Goal: Task Accomplishment & Management: Manage account settings

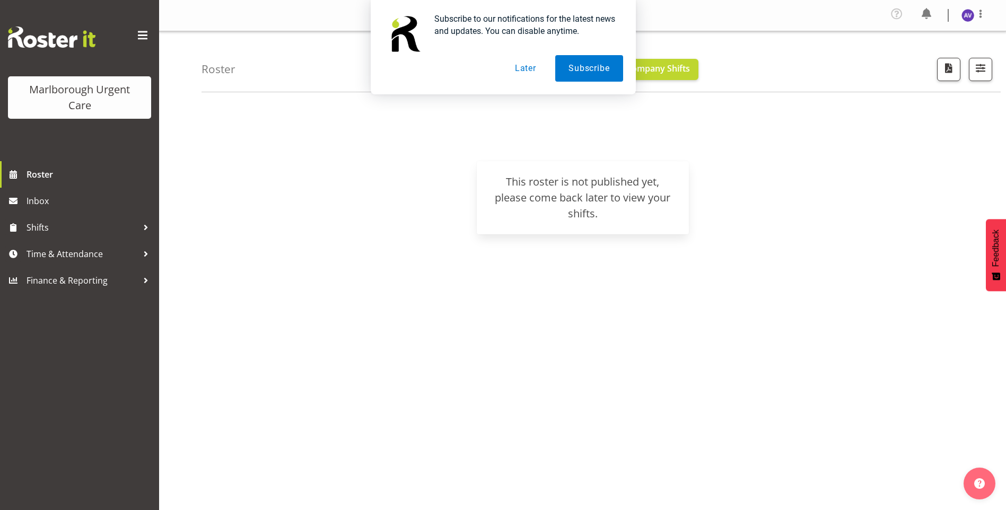
click at [523, 68] on button "Later" at bounding box center [526, 68] width 48 height 27
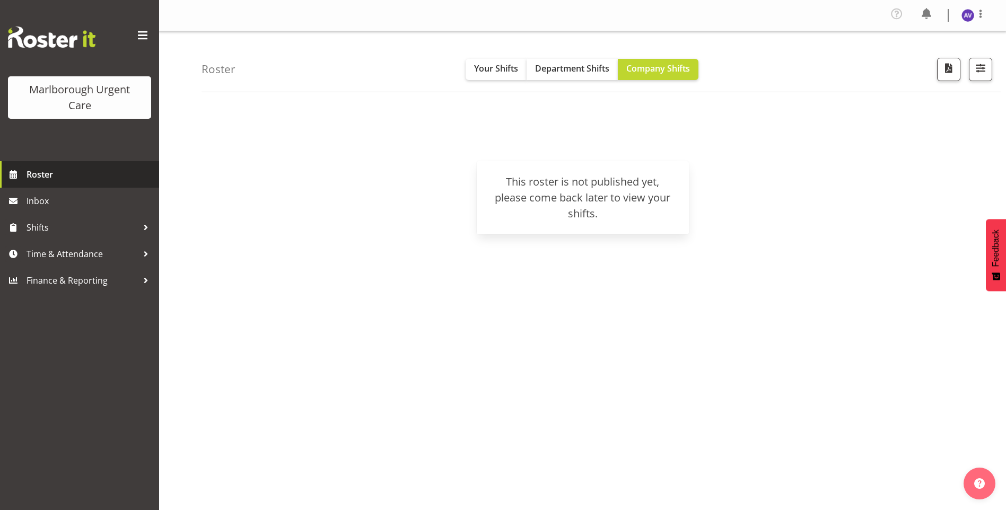
click at [28, 177] on span "Roster" at bounding box center [90, 175] width 127 height 16
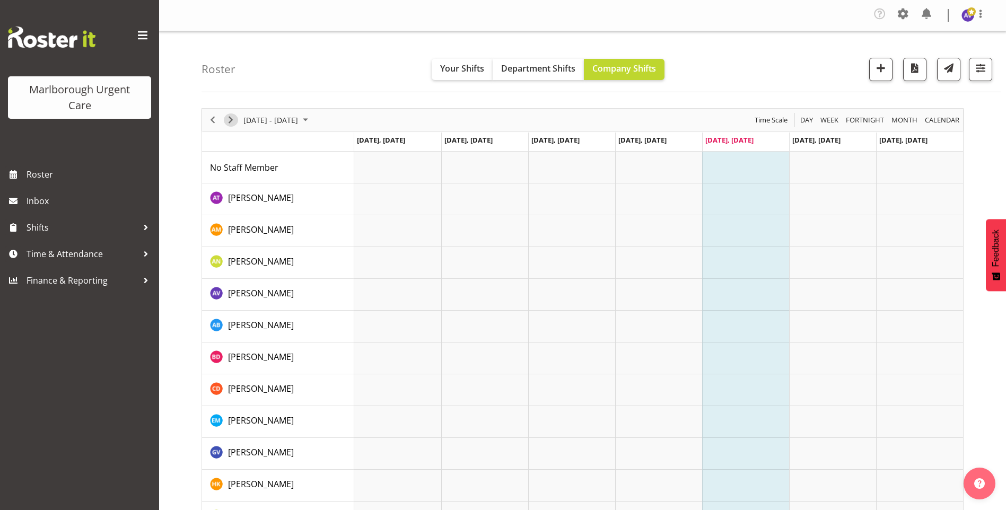
click at [234, 117] on span "Next" at bounding box center [230, 119] width 13 height 13
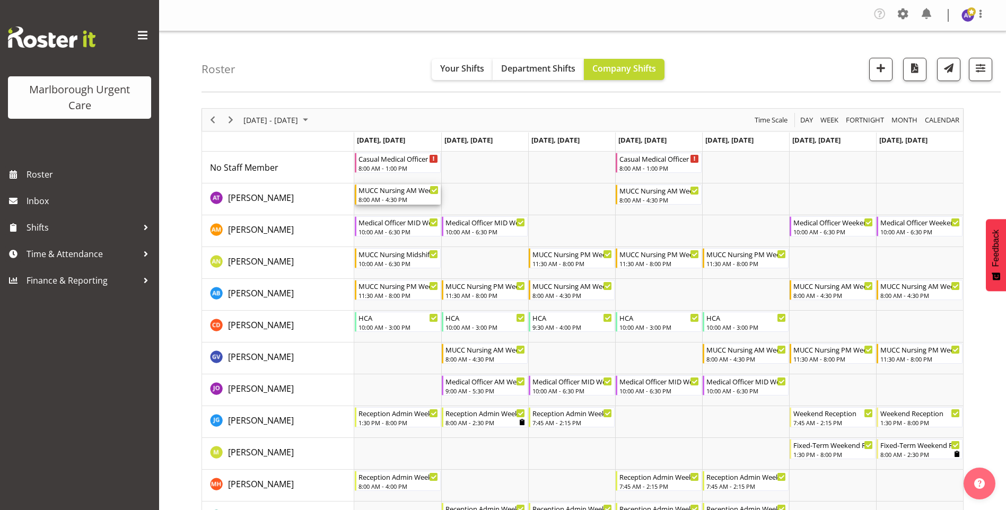
click at [386, 197] on div "8:00 AM - 4:30 PM" at bounding box center [398, 199] width 80 height 8
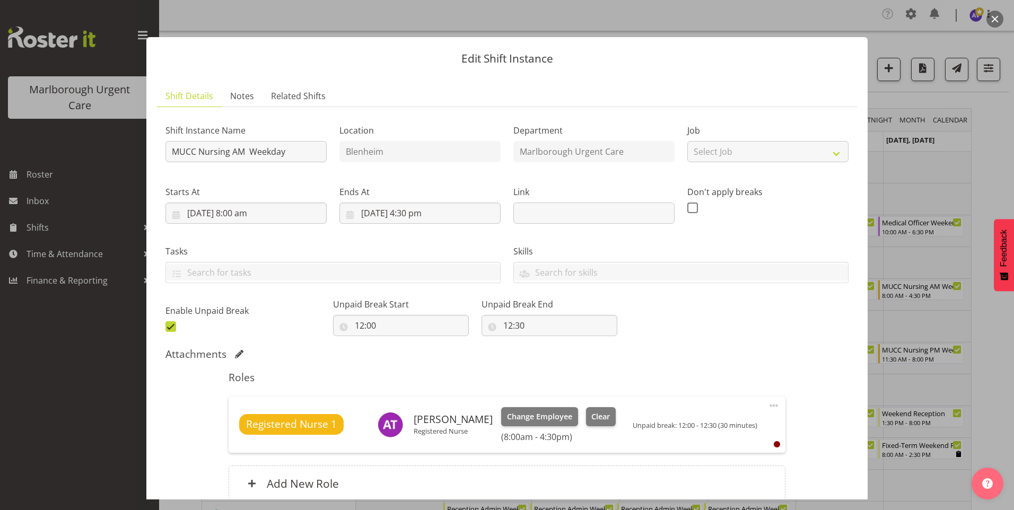
click at [994, 22] on button "button" at bounding box center [994, 19] width 17 height 17
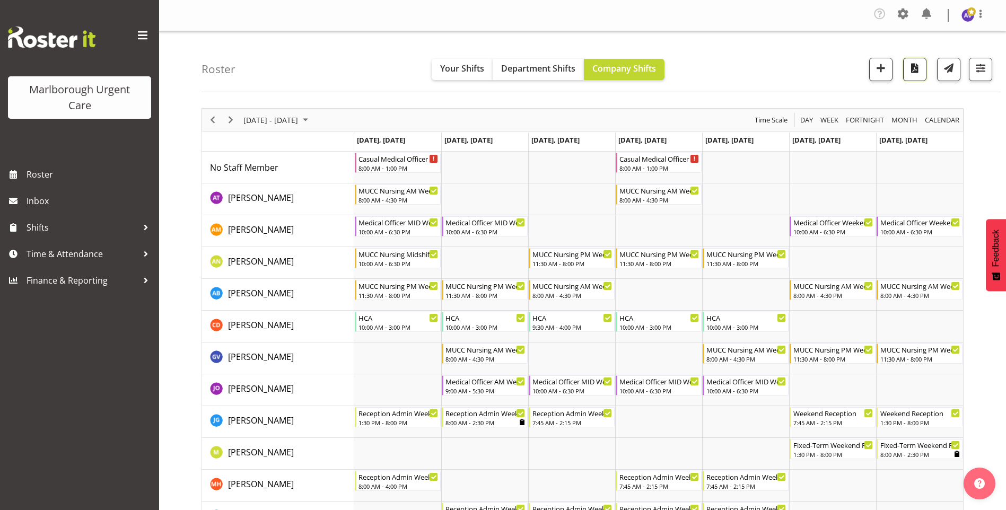
click at [917, 69] on span "button" at bounding box center [915, 68] width 14 height 14
click at [617, 26] on div "Tasks Jobs Employees Profile Log Out" at bounding box center [582, 15] width 847 height 31
click at [147, 31] on span at bounding box center [142, 35] width 17 height 17
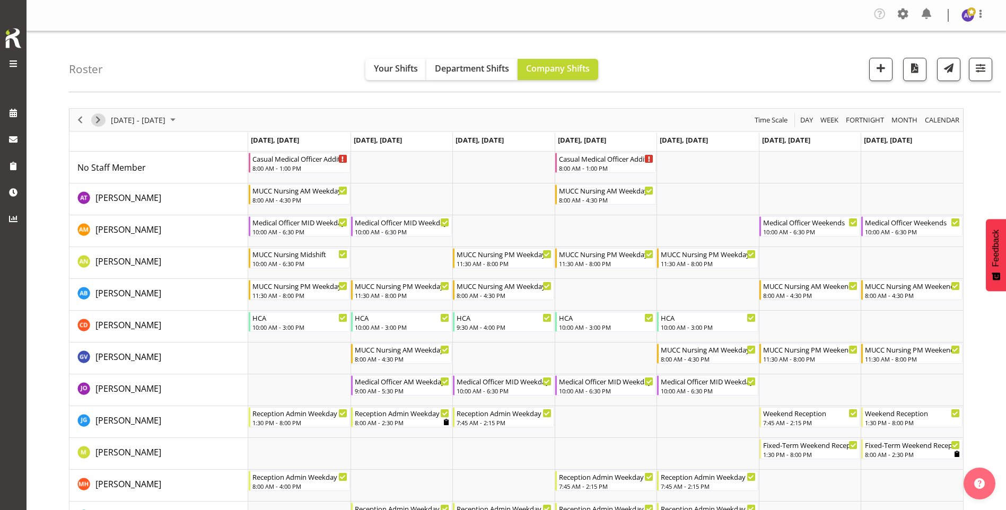
click at [98, 115] on span "Next" at bounding box center [98, 119] width 13 height 13
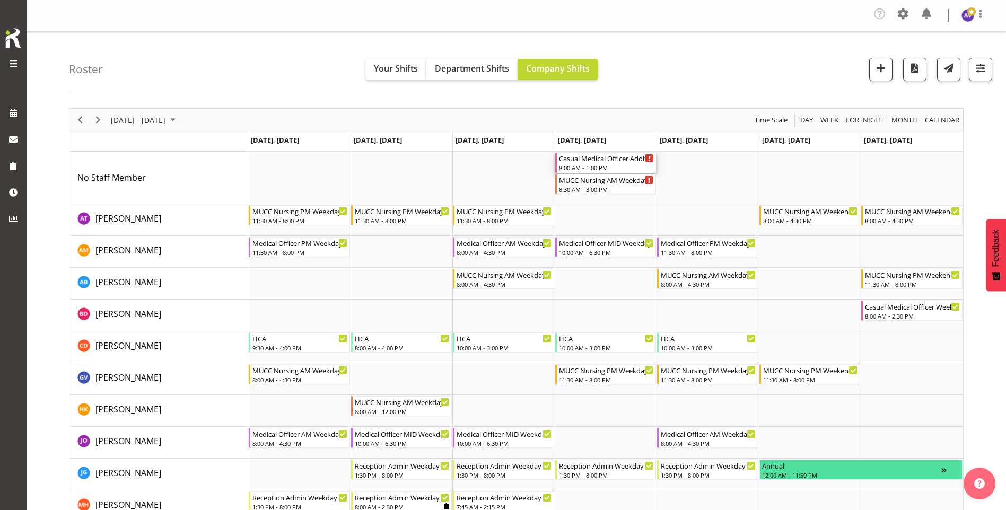
click at [609, 167] on div "8:00 AM - 1:00 PM" at bounding box center [606, 167] width 95 height 8
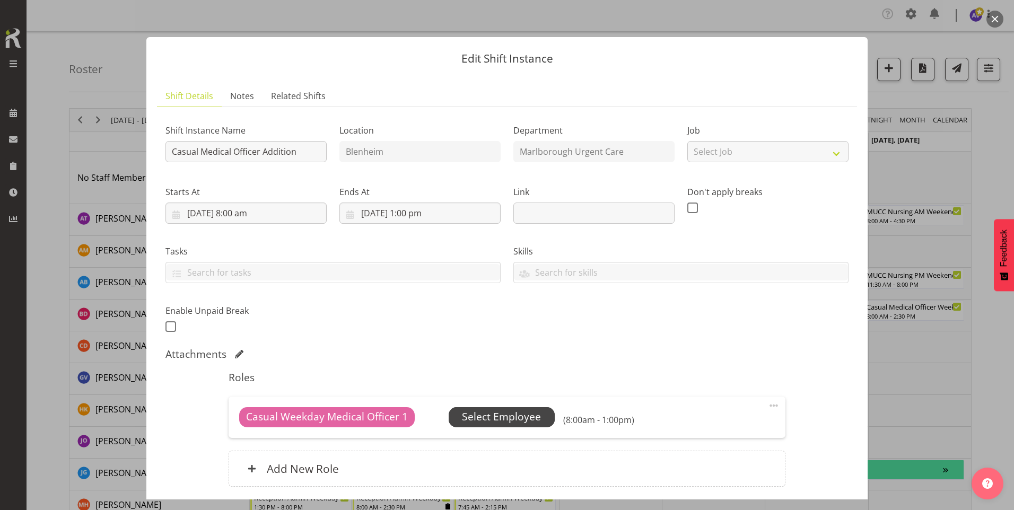
click at [506, 419] on span "Select Employee" at bounding box center [501, 416] width 79 height 15
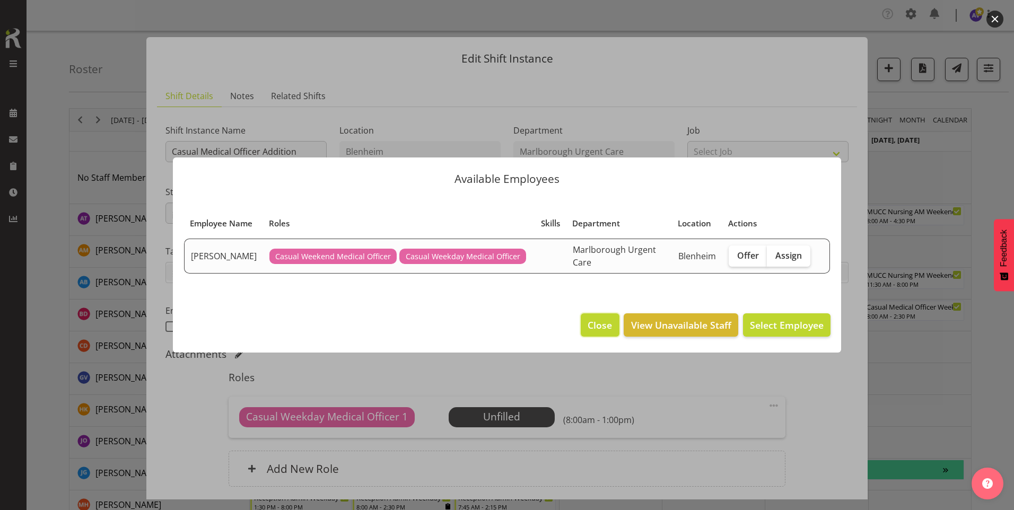
click at [603, 332] on span "Close" at bounding box center [600, 325] width 24 height 14
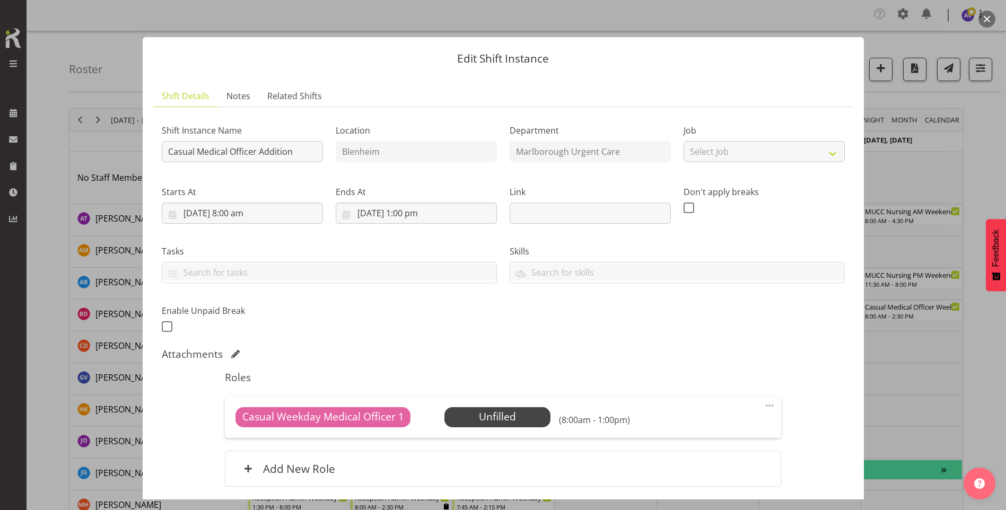
click at [983, 17] on button "button" at bounding box center [986, 19] width 17 height 17
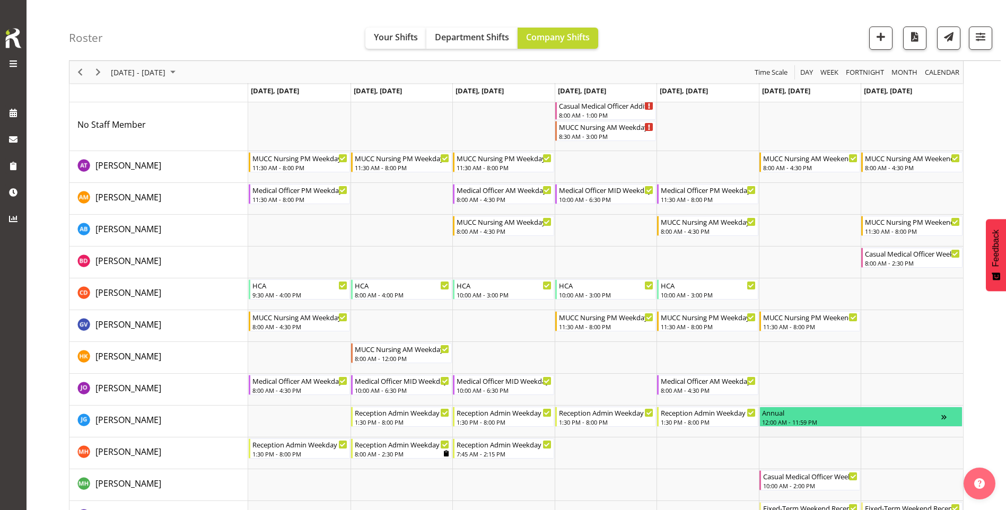
scroll to position [106, 0]
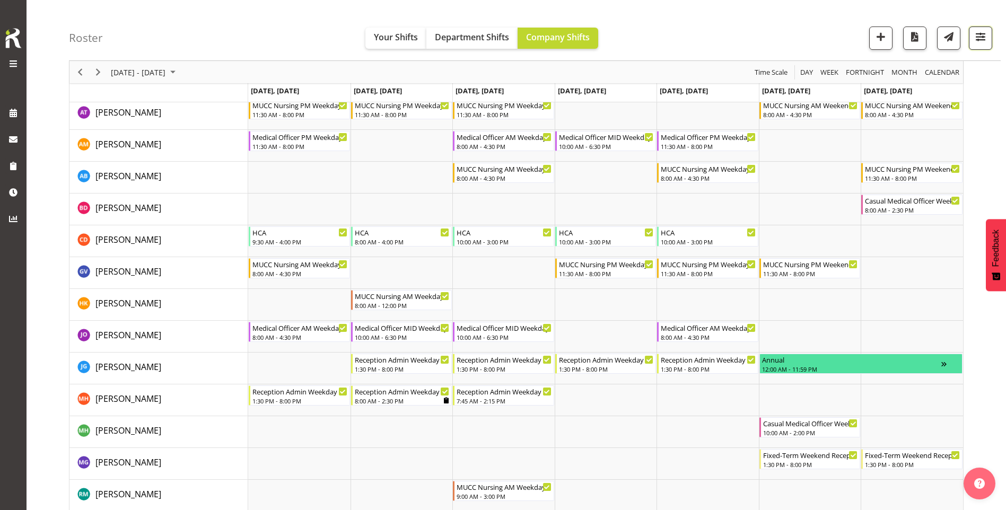
click at [982, 42] on span "button" at bounding box center [981, 37] width 14 height 14
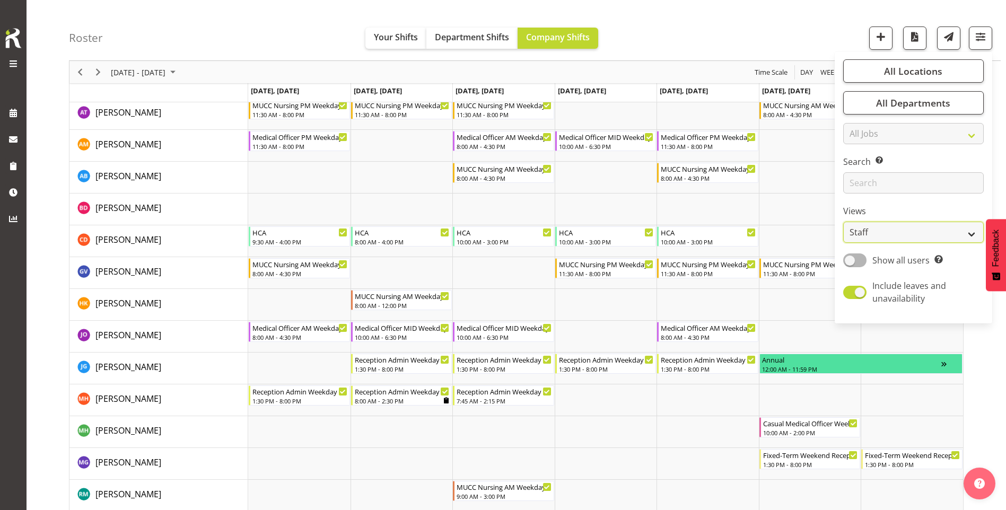
click at [909, 233] on select "Staff Role Shift - Horizontal Shift - Vertical Staff - Location" at bounding box center [913, 232] width 141 height 21
click at [844, 222] on select "Staff Role Shift - Horizontal Shift - Vertical Staff - Location" at bounding box center [913, 232] width 141 height 21
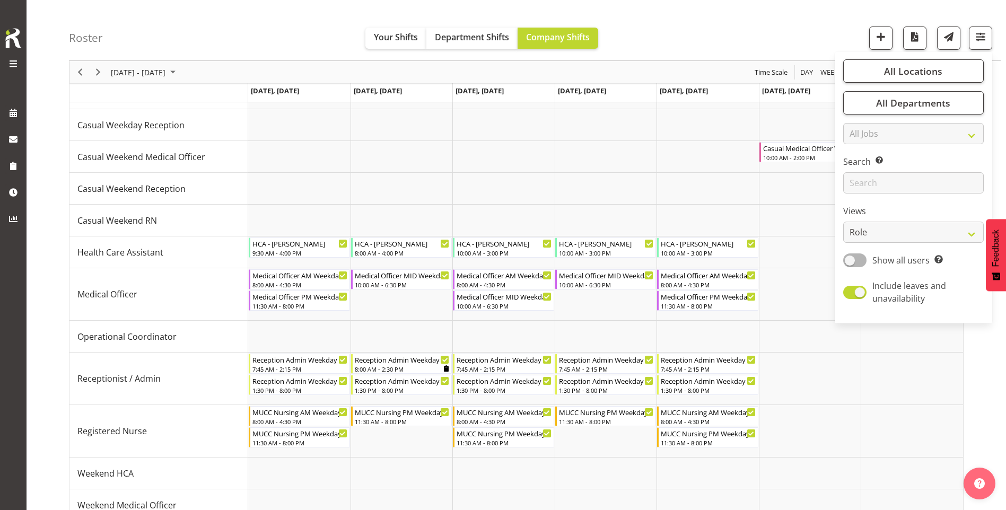
click at [779, 18] on div "Roster Your Shifts Department Shifts Company Shifts All Locations Clear Blenhei…" at bounding box center [535, 30] width 932 height 61
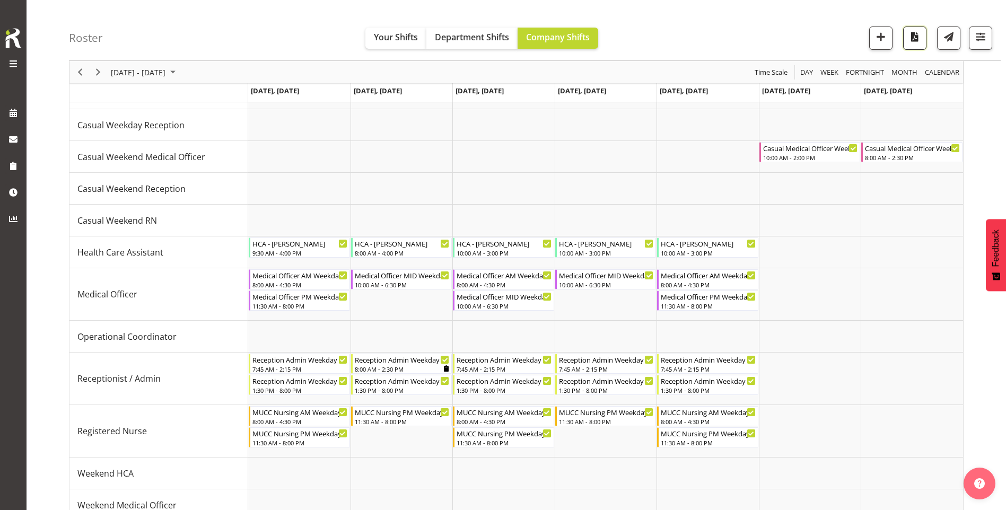
click at [910, 40] on span "button" at bounding box center [915, 37] width 14 height 14
click at [919, 39] on span "button" at bounding box center [915, 37] width 14 height 14
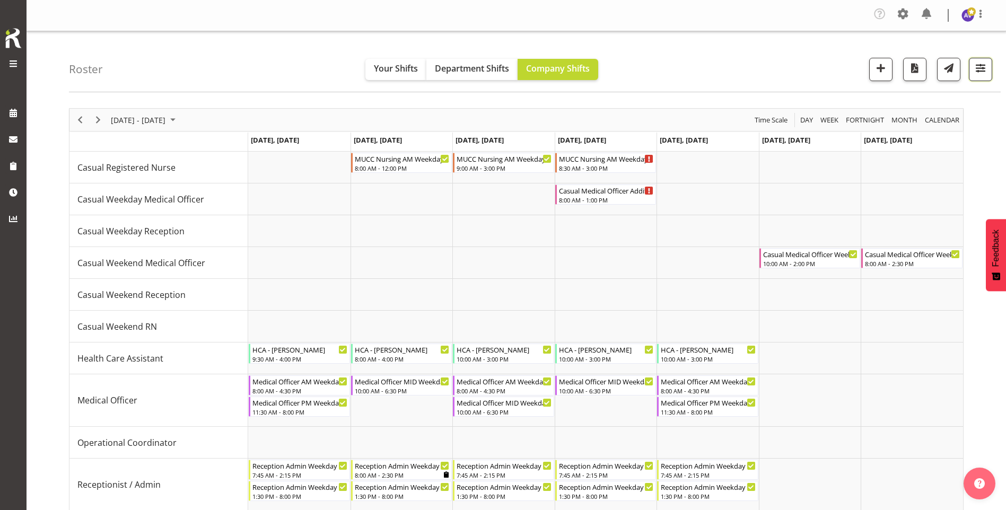
click at [988, 66] on button "button" at bounding box center [980, 69] width 23 height 23
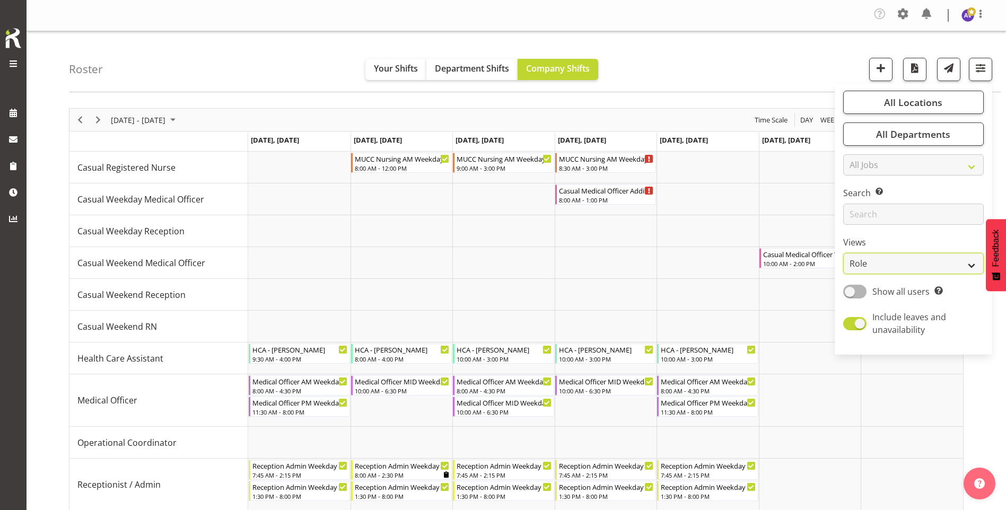
click at [859, 261] on select "Staff Role Shift - Horizontal Shift - Vertical Staff - Location" at bounding box center [913, 263] width 141 height 21
select select "staff"
click at [844, 253] on select "Staff Role Shift - Horizontal Shift - Vertical Staff - Location" at bounding box center [913, 263] width 141 height 21
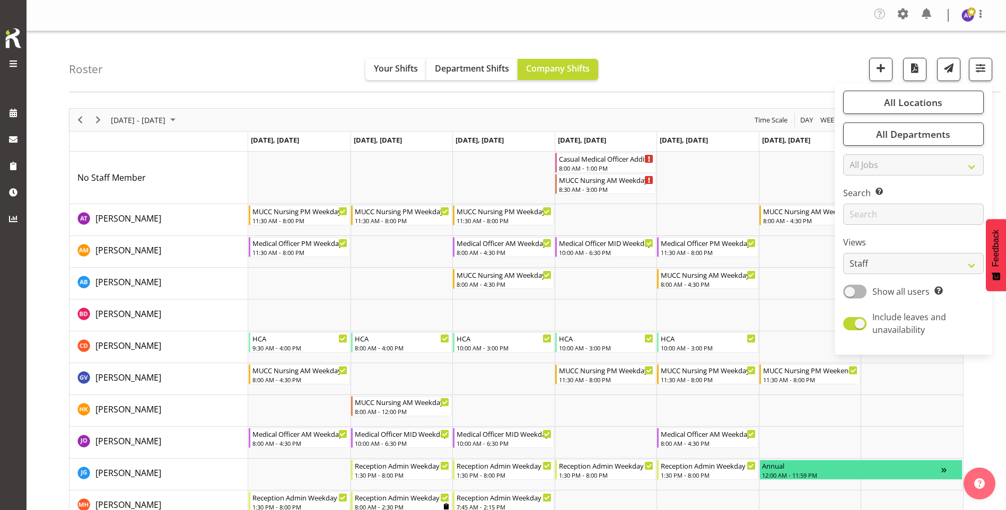
click at [625, 66] on div "Roster Your Shifts Department Shifts Company Shifts All Locations Clear Blenhei…" at bounding box center [535, 61] width 932 height 61
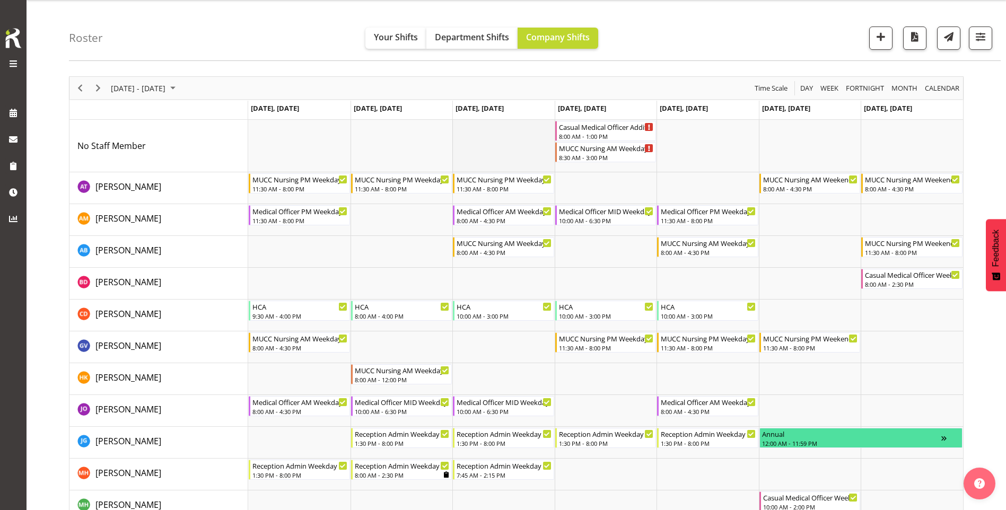
scroll to position [53, 0]
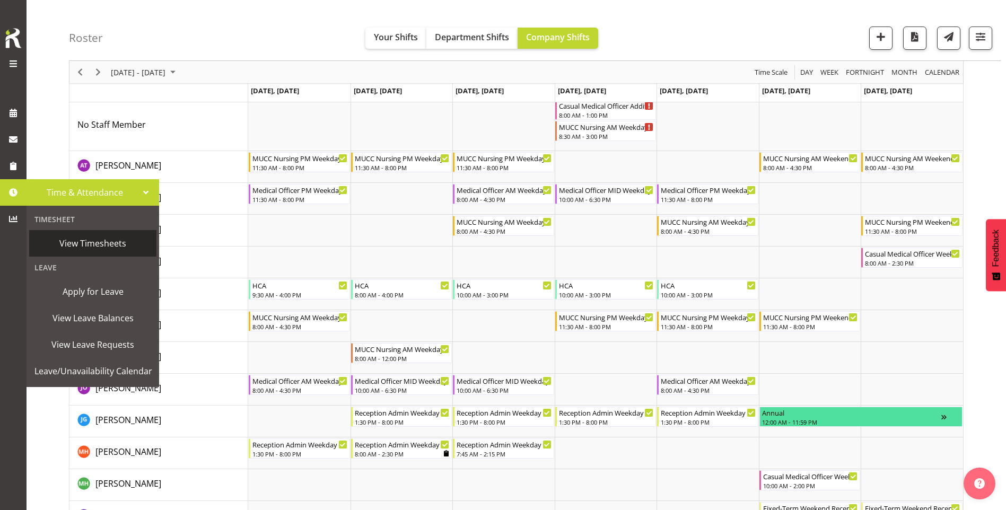
click at [80, 251] on span "View Timesheets" at bounding box center [92, 243] width 117 height 16
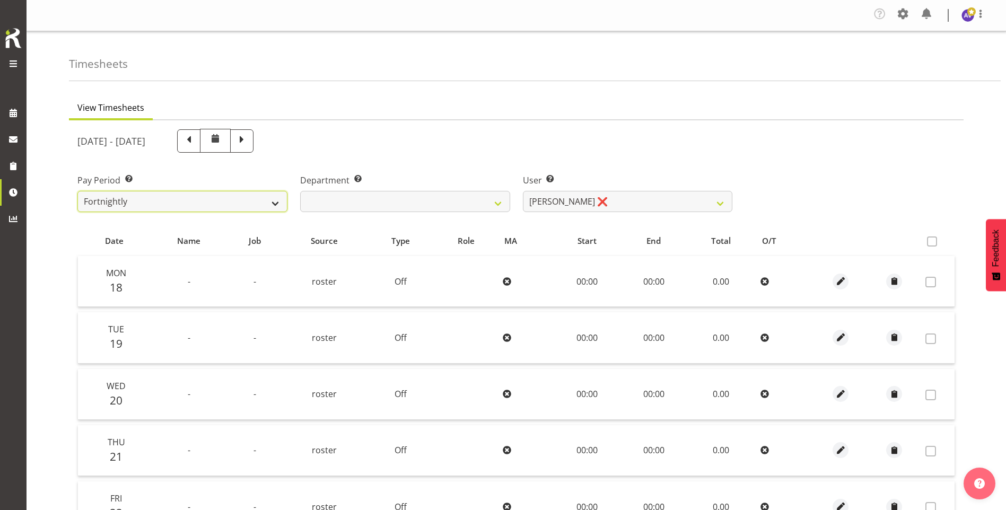
click at [238, 202] on select "Fortnightly" at bounding box center [182, 201] width 210 height 21
click at [249, 141] on span at bounding box center [242, 140] width 14 height 14
select select
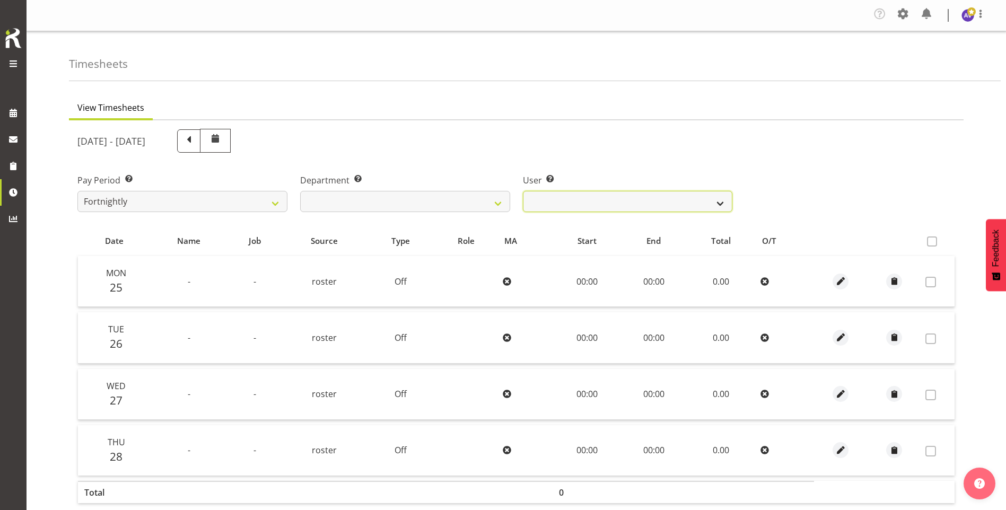
click at [711, 196] on select "Amber Venning-Slater ❌" at bounding box center [628, 201] width 210 height 21
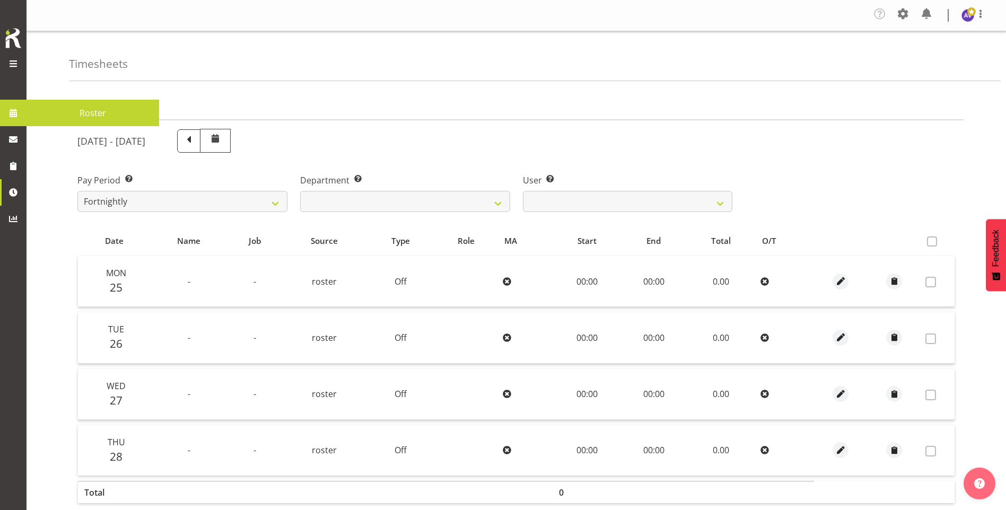
click at [1, 119] on link at bounding box center [13, 113] width 27 height 27
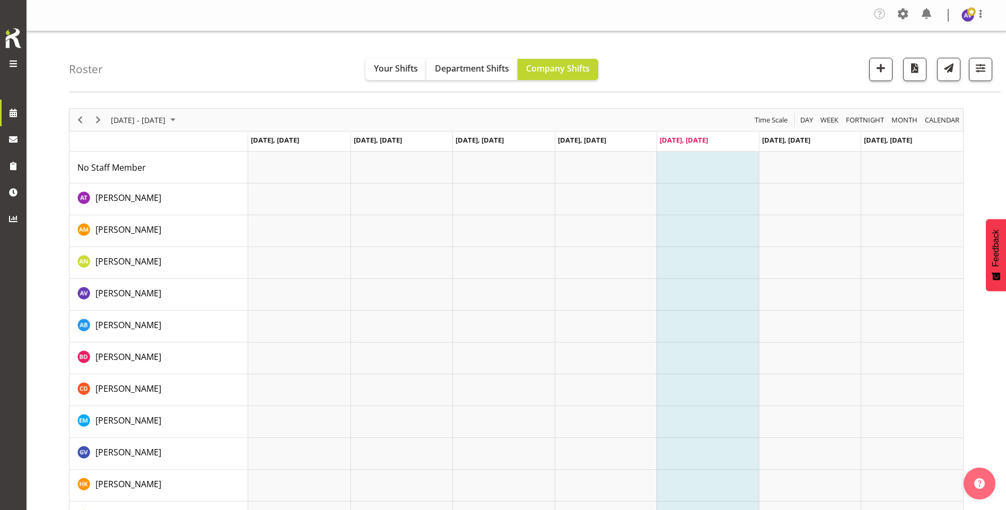
click at [107, 113] on div "[DATE] - [DATE]" at bounding box center [144, 120] width 75 height 22
click at [99, 113] on div "Timeline Week of August 29, 2025" at bounding box center [98, 120] width 18 height 22
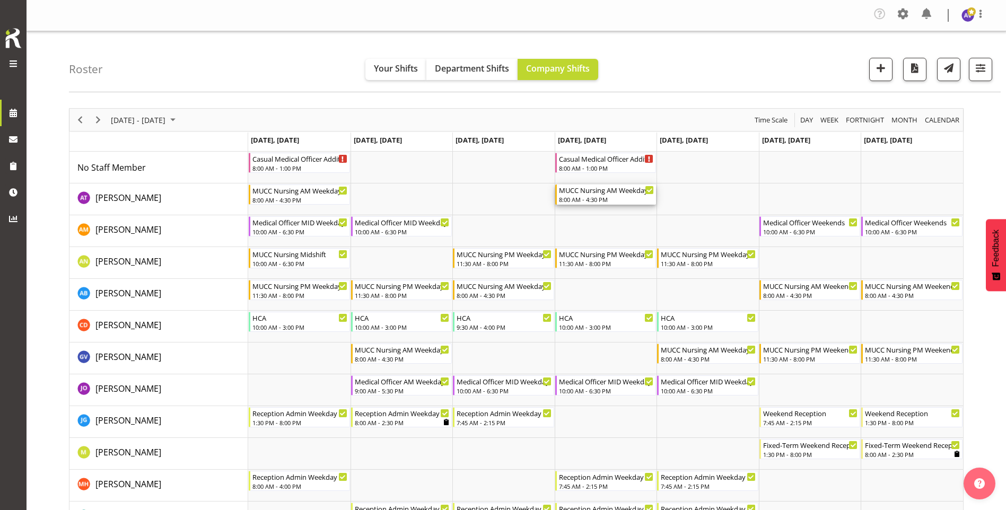
click at [587, 195] on div "MUCC Nursing AM Weekday 8:00 AM - 4:30 PM" at bounding box center [606, 195] width 95 height 20
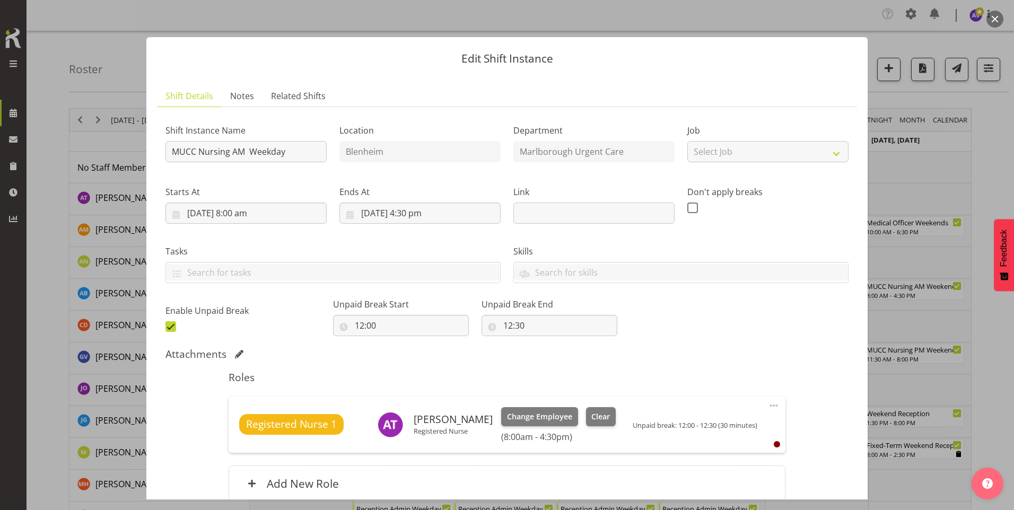
click at [995, 20] on button "button" at bounding box center [994, 19] width 17 height 17
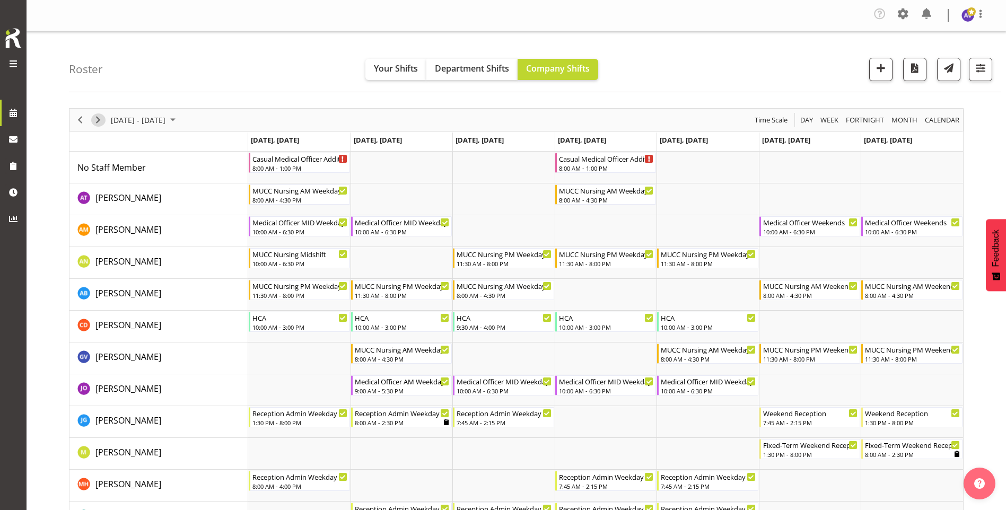
click at [102, 119] on span "Next" at bounding box center [98, 119] width 13 height 13
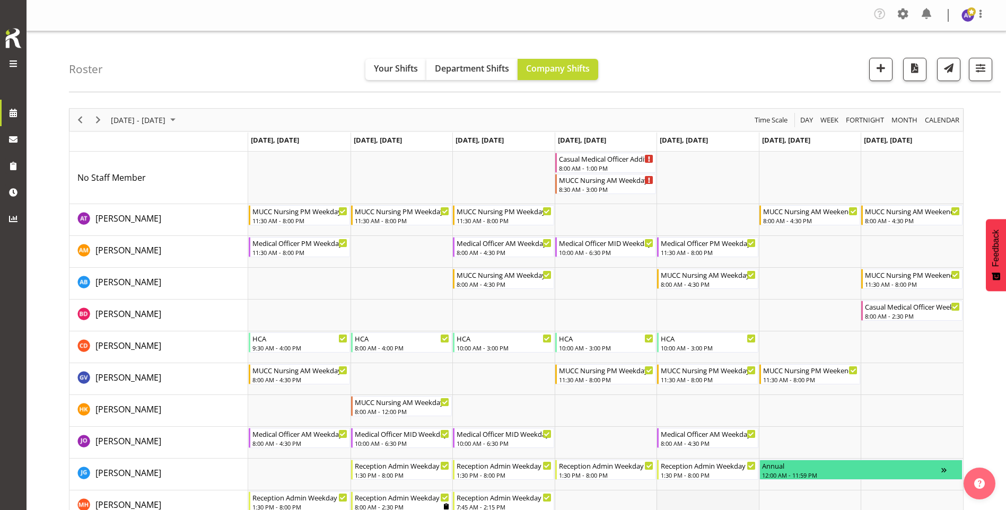
scroll to position [106, 0]
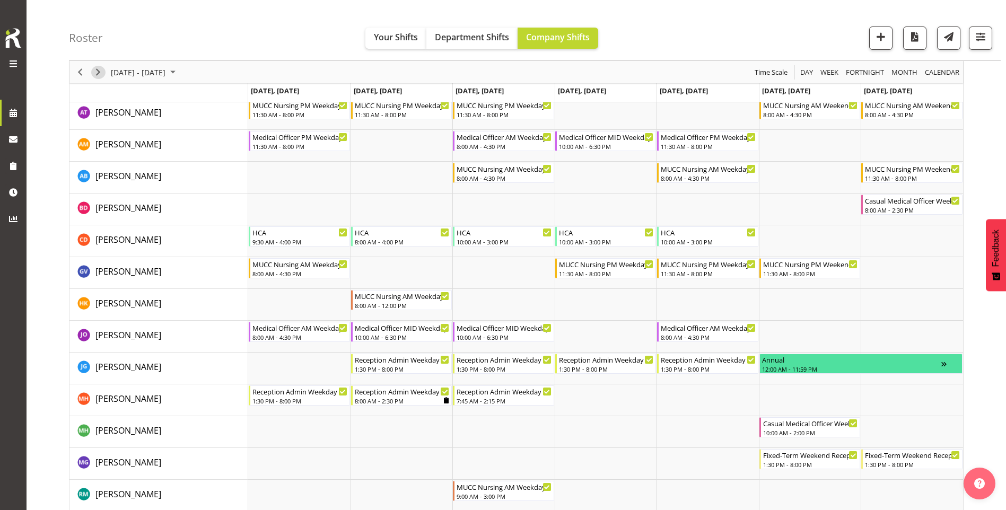
click at [101, 73] on span "Next" at bounding box center [98, 72] width 13 height 13
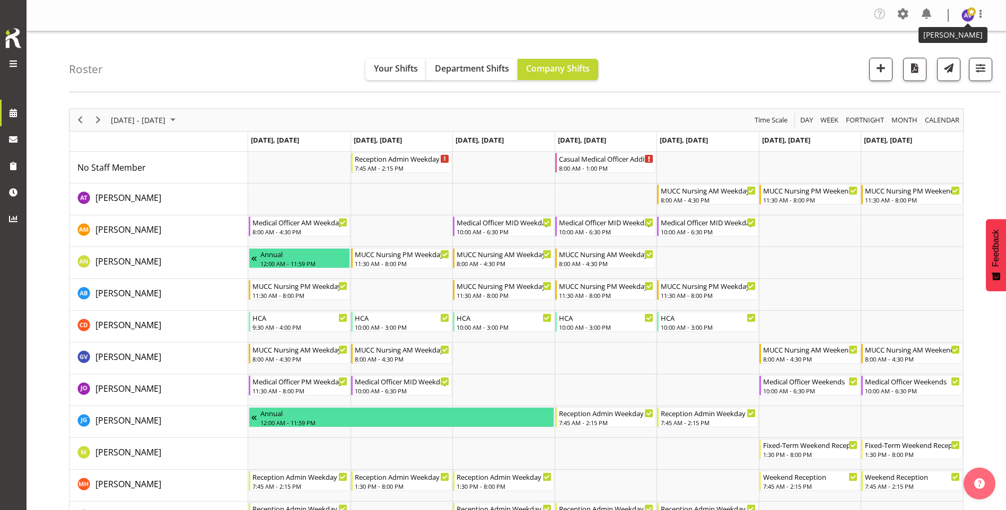
click at [968, 14] on span at bounding box center [971, 11] width 8 height 8
click at [944, 59] on link "Log Out" at bounding box center [936, 58] width 102 height 19
